Goal: Information Seeking & Learning: Learn about a topic

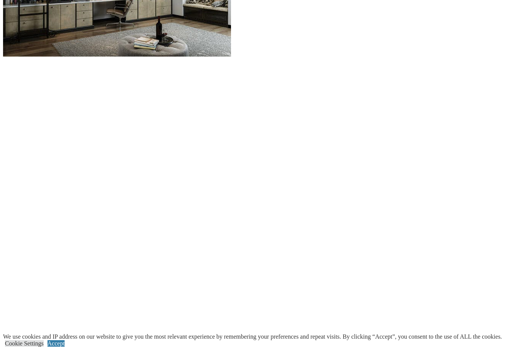
scroll to position [1024, 0]
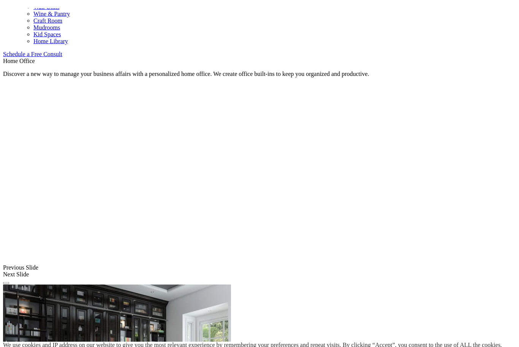
scroll to position [460, 0]
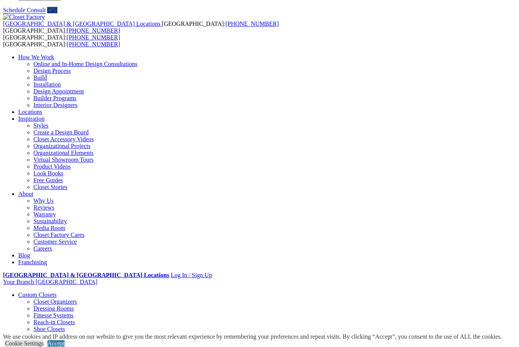
scroll to position [0, 0]
